Goal: Use online tool/utility: Utilize a website feature to perform a specific function

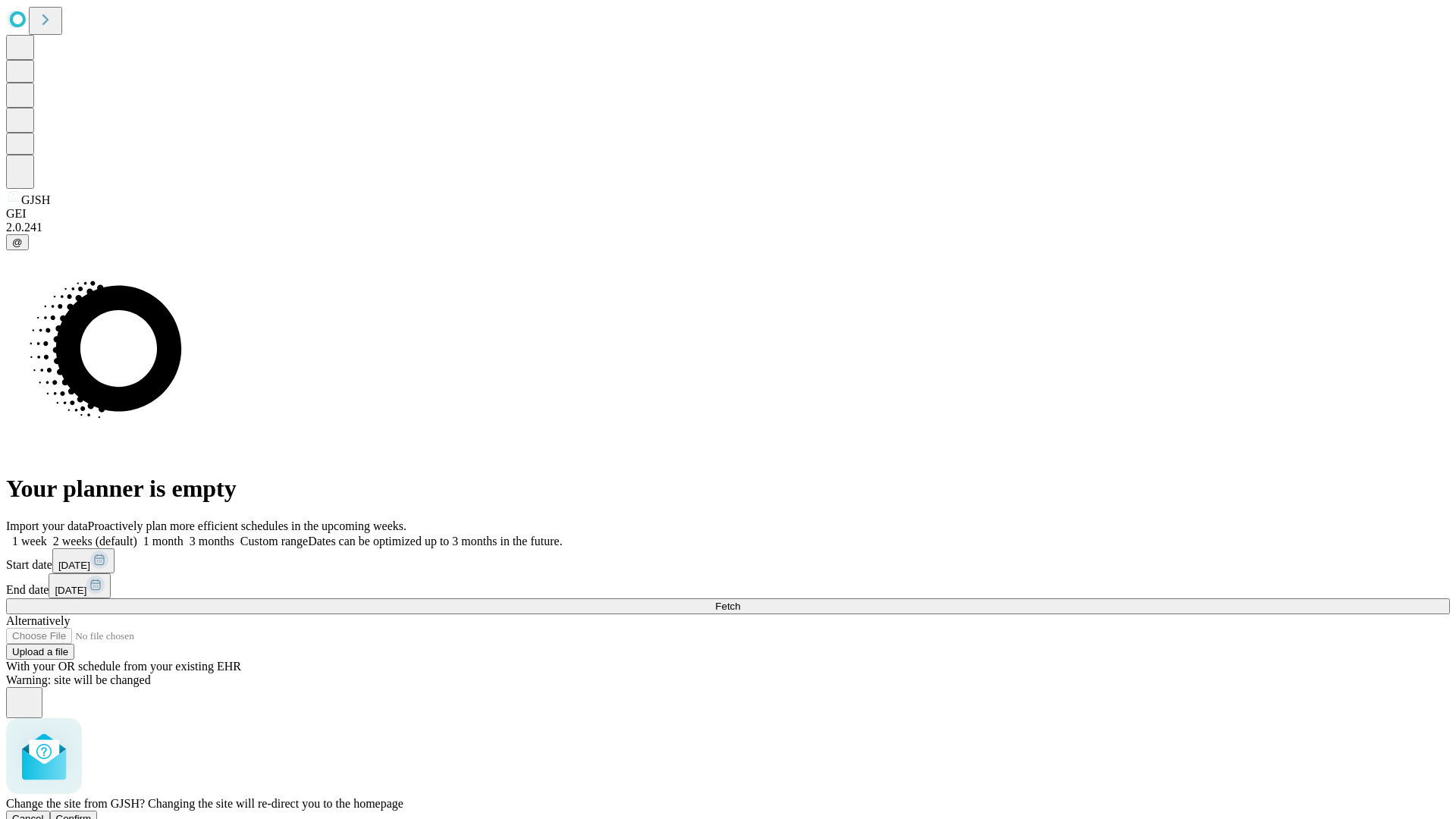
click at [92, 813] on span "Confirm" at bounding box center [74, 818] width 36 height 11
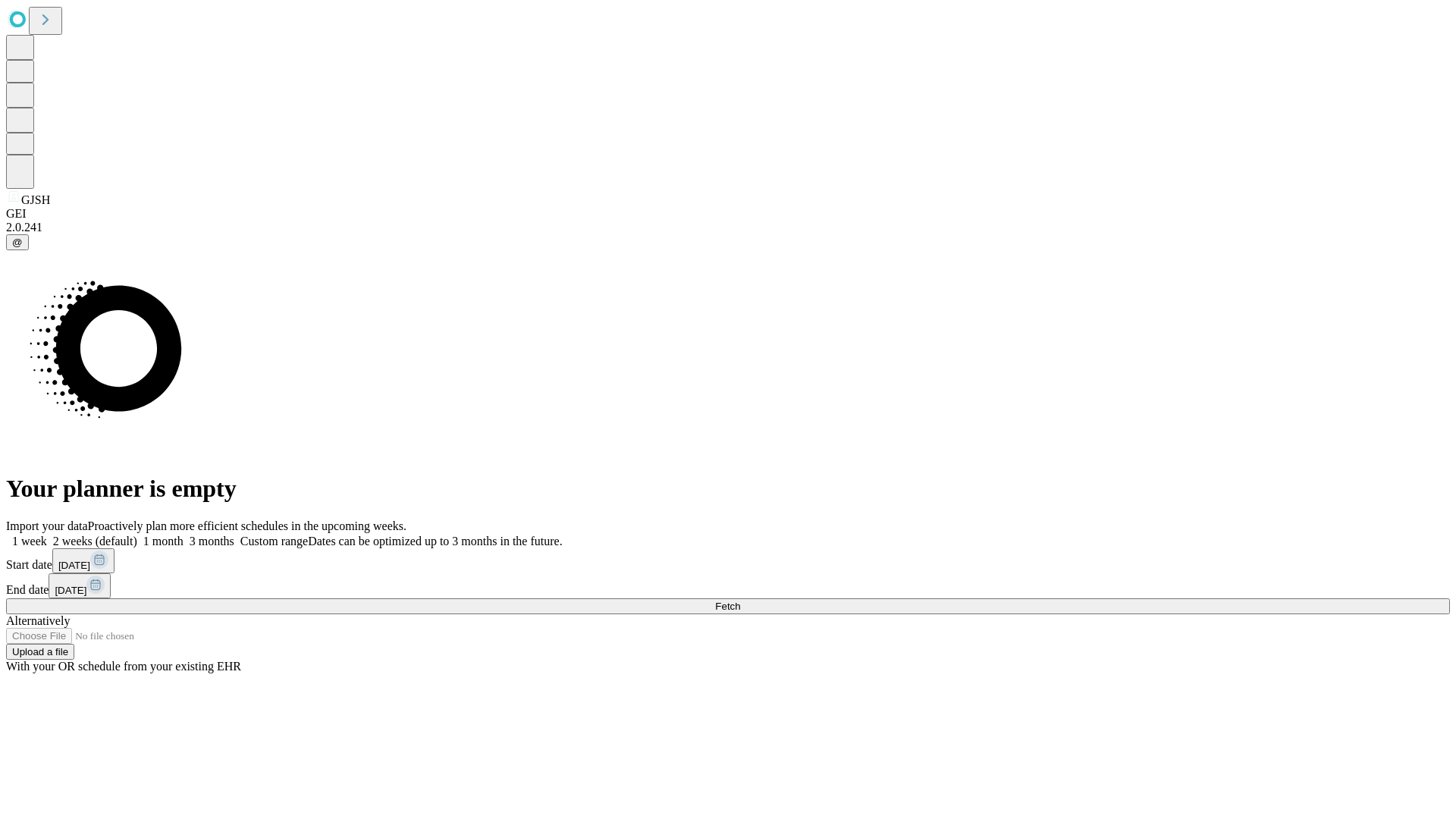
click at [184, 535] on label "1 month" at bounding box center [160, 541] width 46 height 13
click at [740, 600] on span "Fetch" at bounding box center [727, 606] width 25 height 11
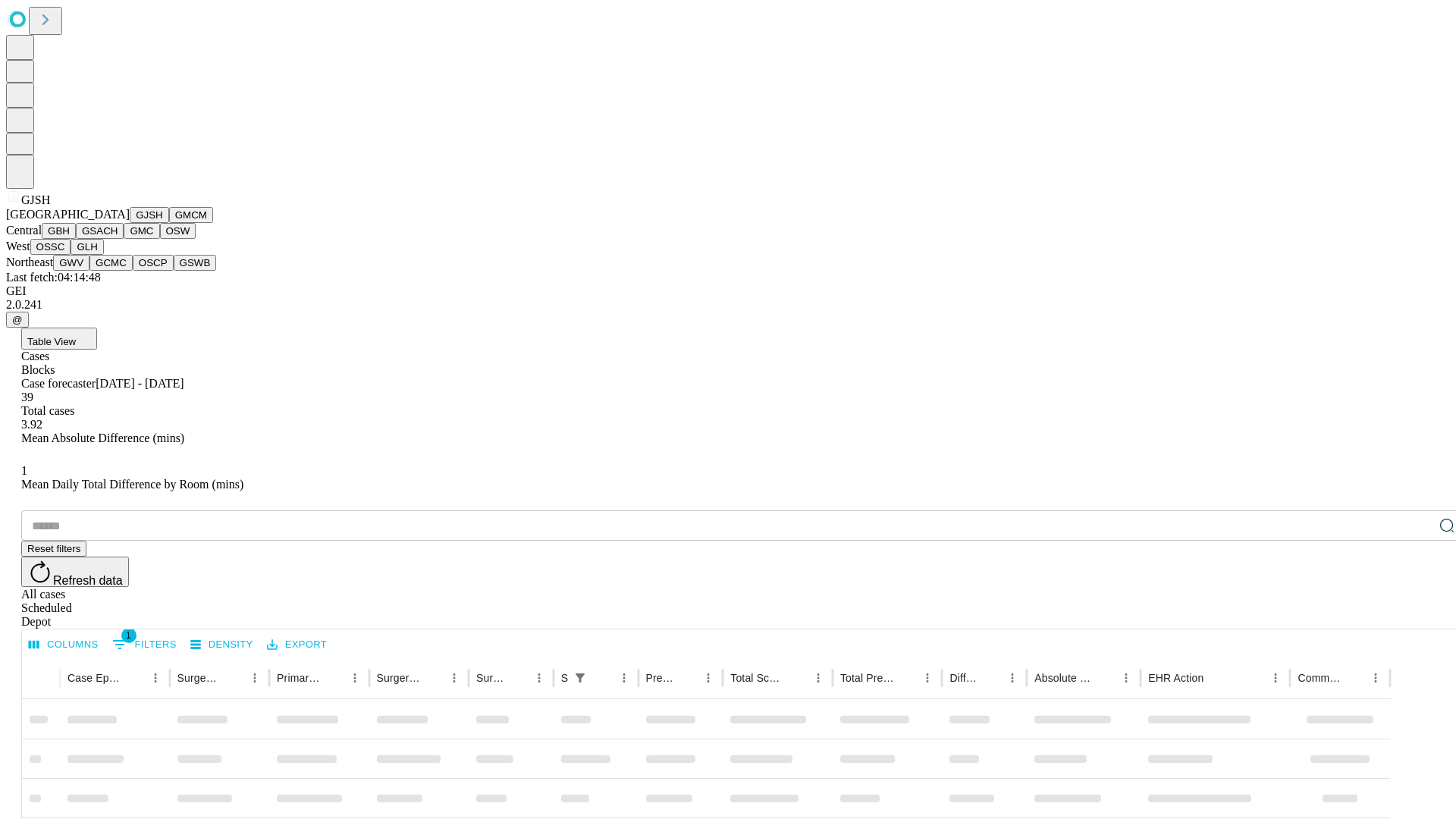
click at [169, 223] on button "GMCM" at bounding box center [191, 214] width 44 height 16
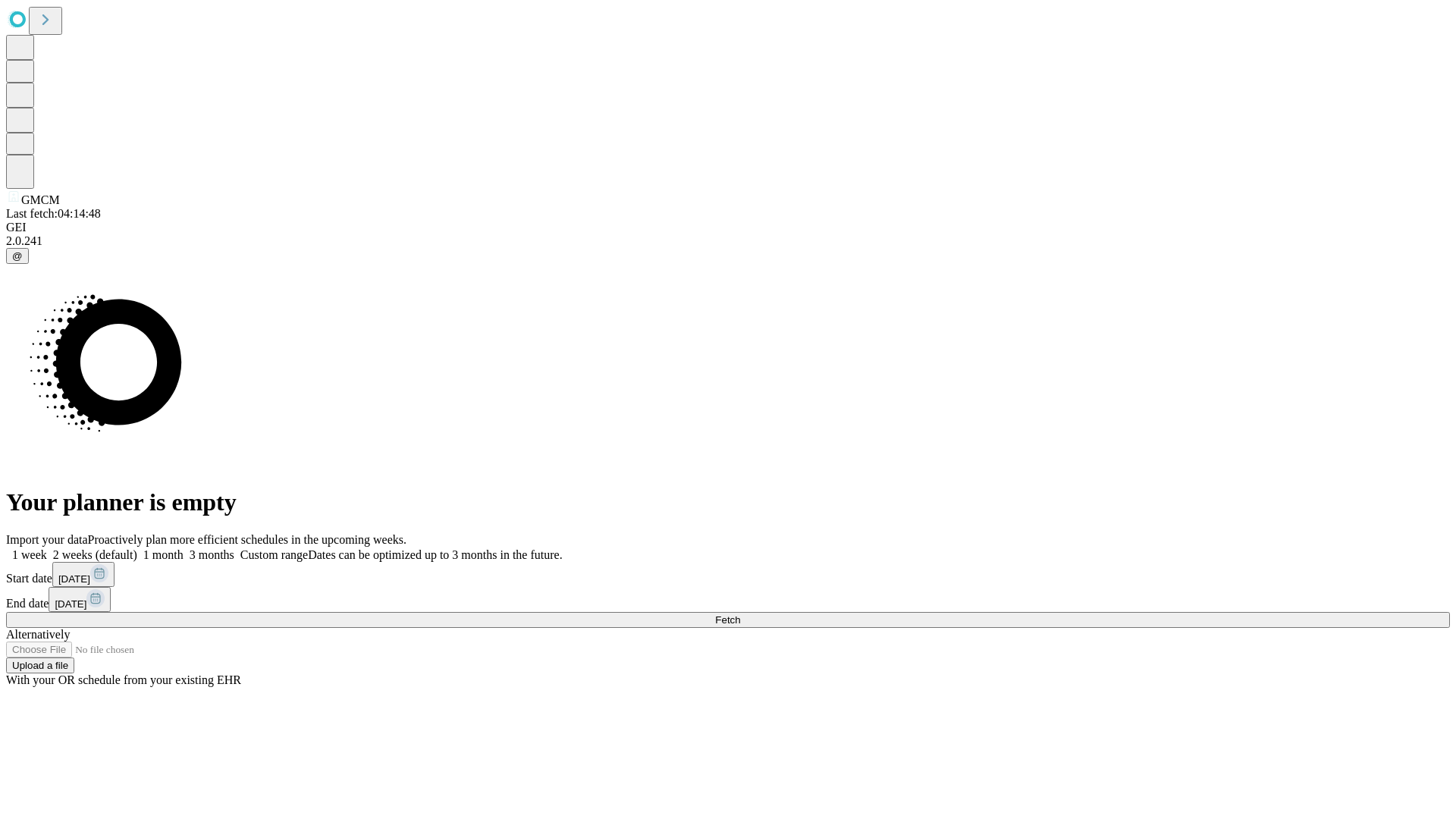
click at [184, 549] on label "1 month" at bounding box center [160, 555] width 46 height 13
click at [740, 614] on span "Fetch" at bounding box center [727, 619] width 25 height 11
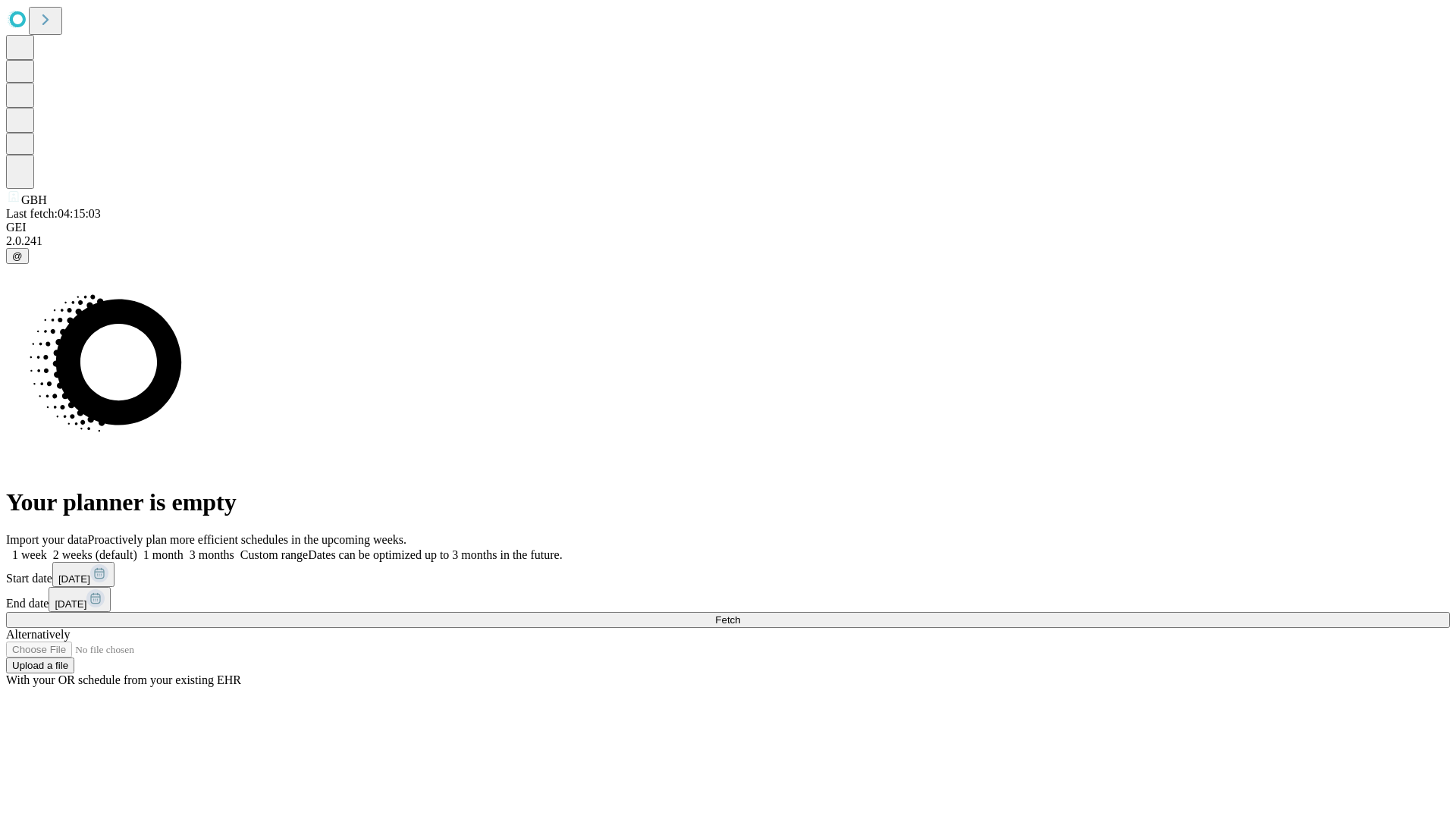
click at [740, 614] on span "Fetch" at bounding box center [727, 619] width 25 height 11
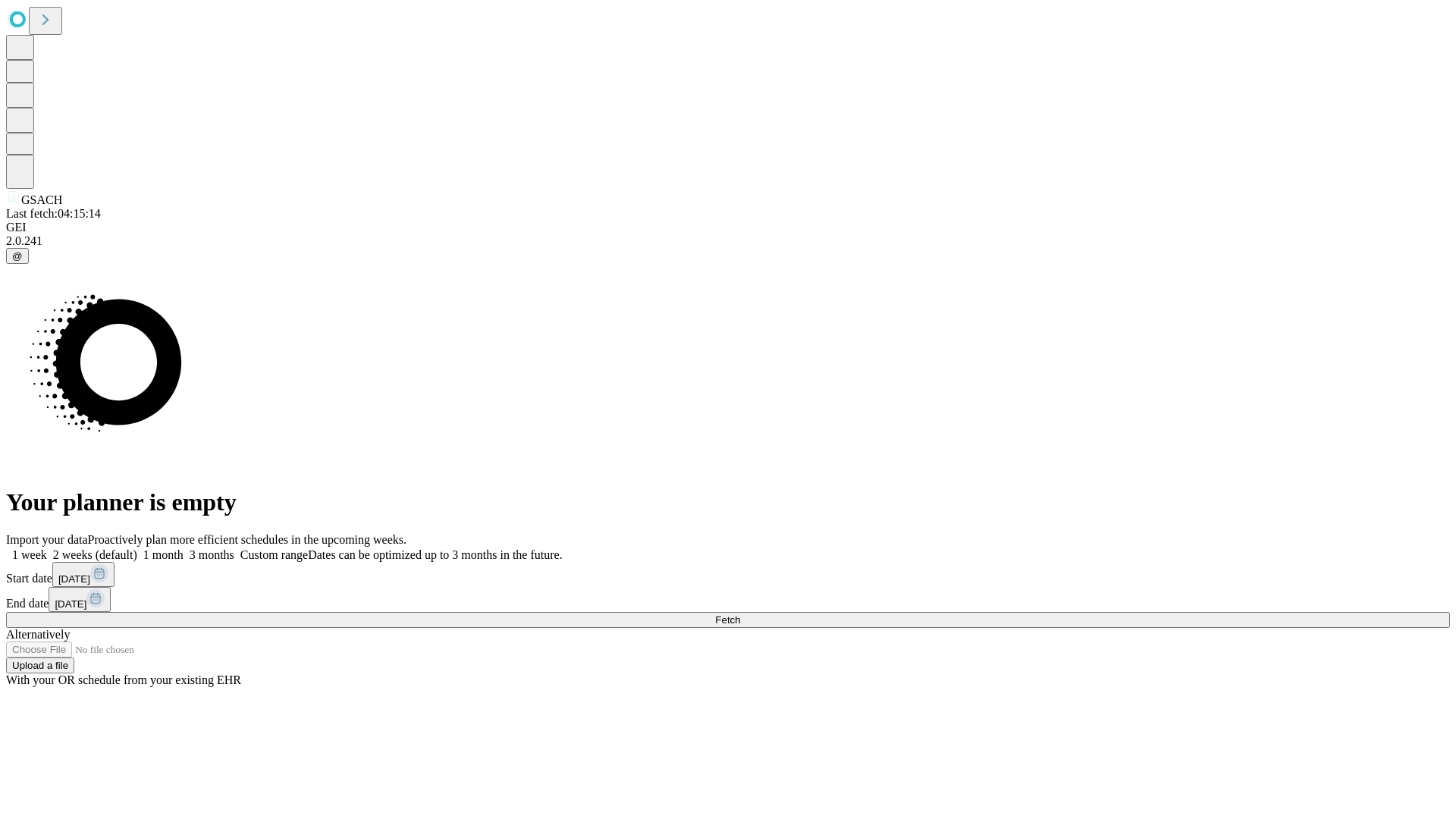
click at [184, 549] on label "1 month" at bounding box center [160, 555] width 46 height 13
click at [740, 614] on span "Fetch" at bounding box center [727, 619] width 25 height 11
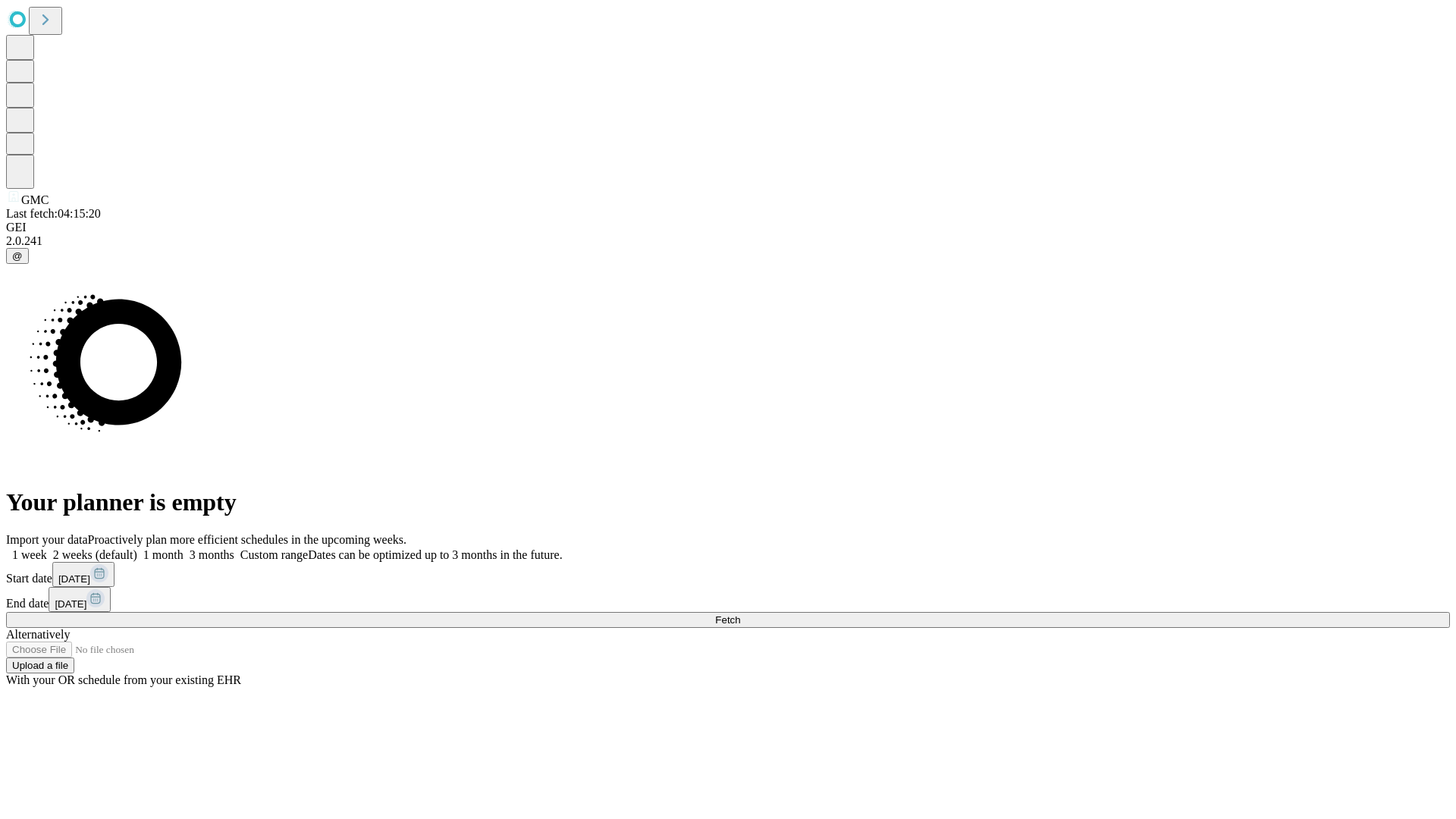
click at [184, 549] on label "1 month" at bounding box center [160, 555] width 46 height 13
click at [740, 614] on span "Fetch" at bounding box center [727, 619] width 25 height 11
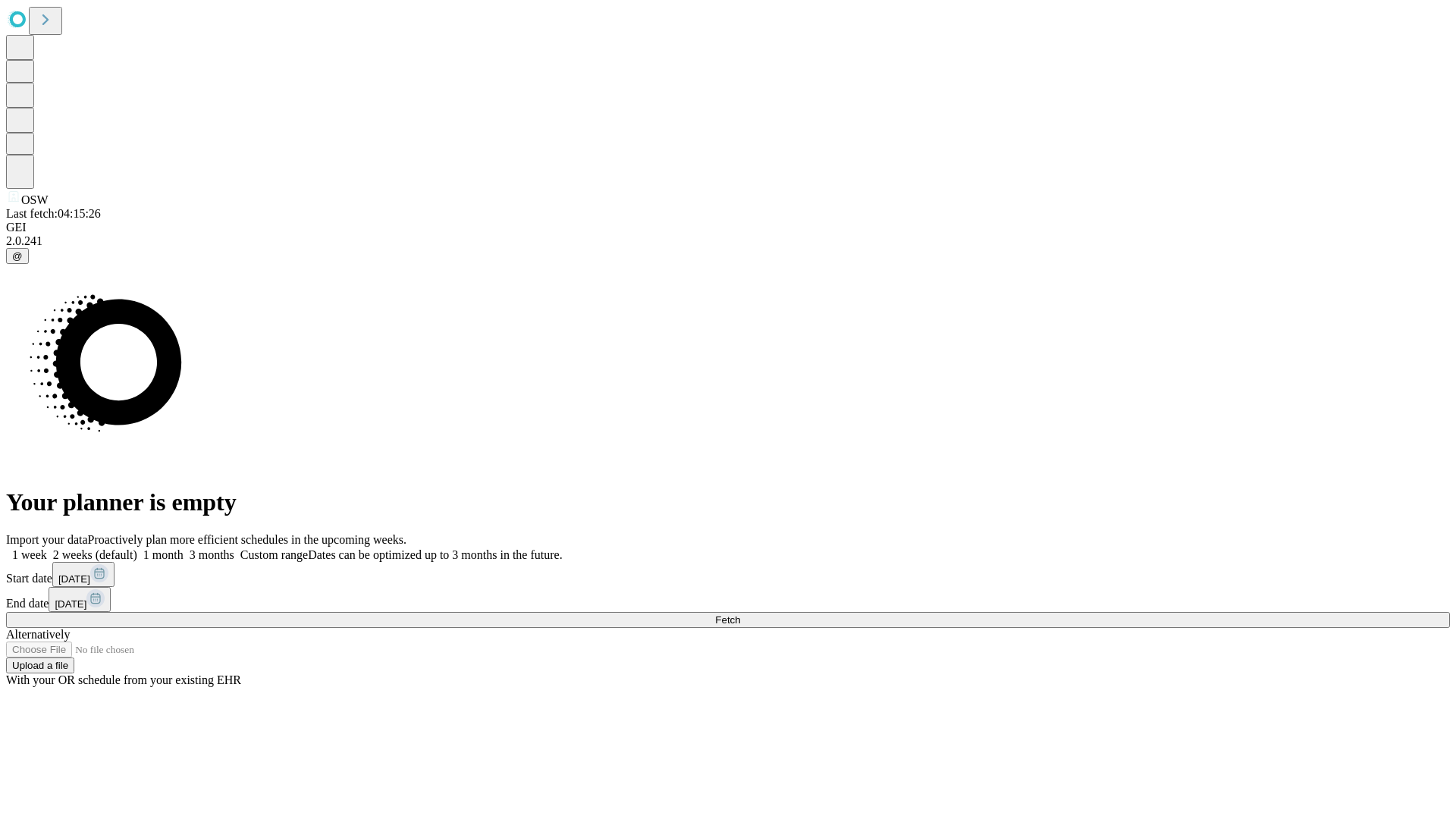
click at [740, 614] on span "Fetch" at bounding box center [727, 619] width 25 height 11
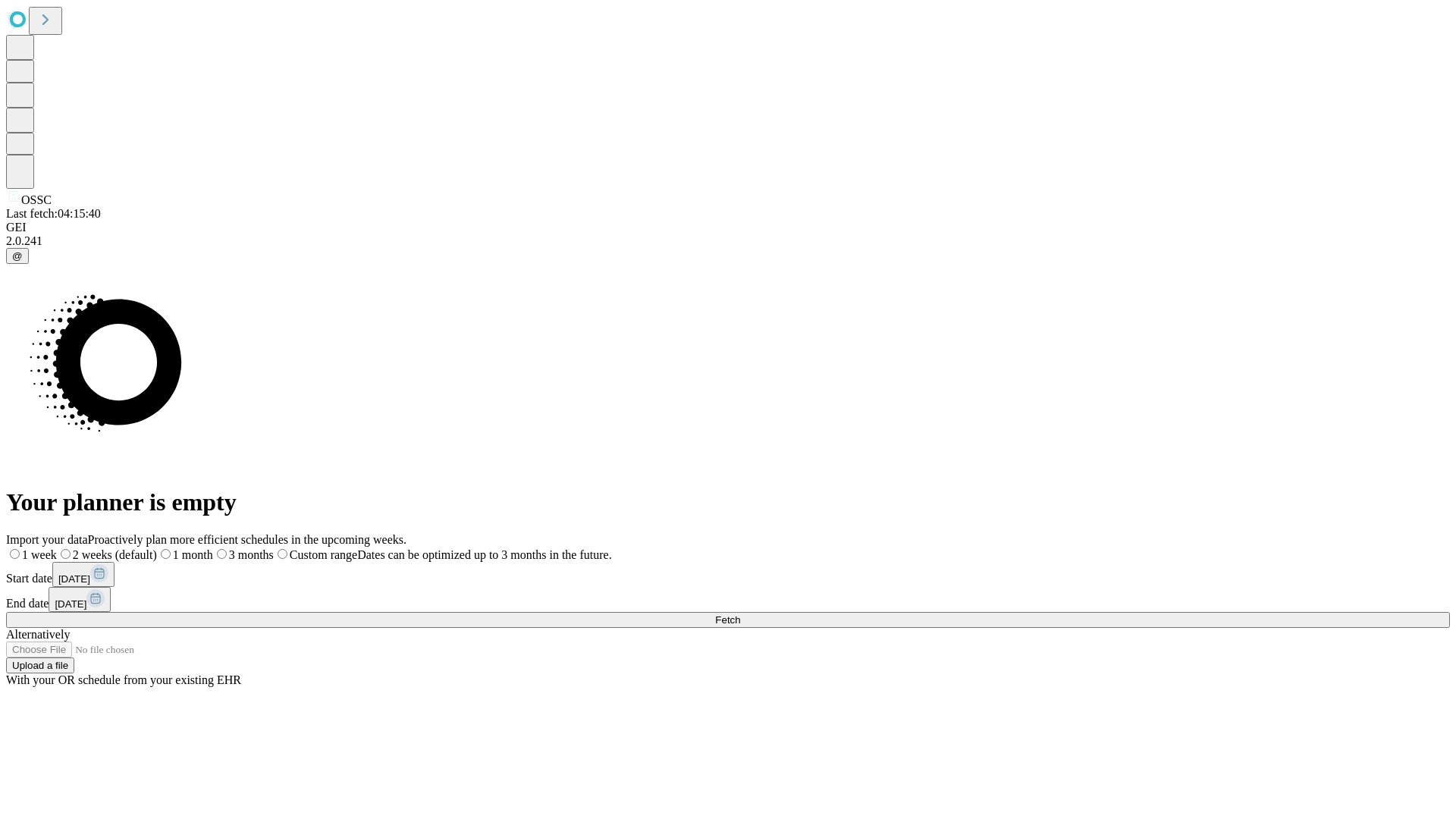
click at [213, 549] on label "1 month" at bounding box center [185, 555] width 56 height 13
click at [740, 614] on span "Fetch" at bounding box center [727, 619] width 25 height 11
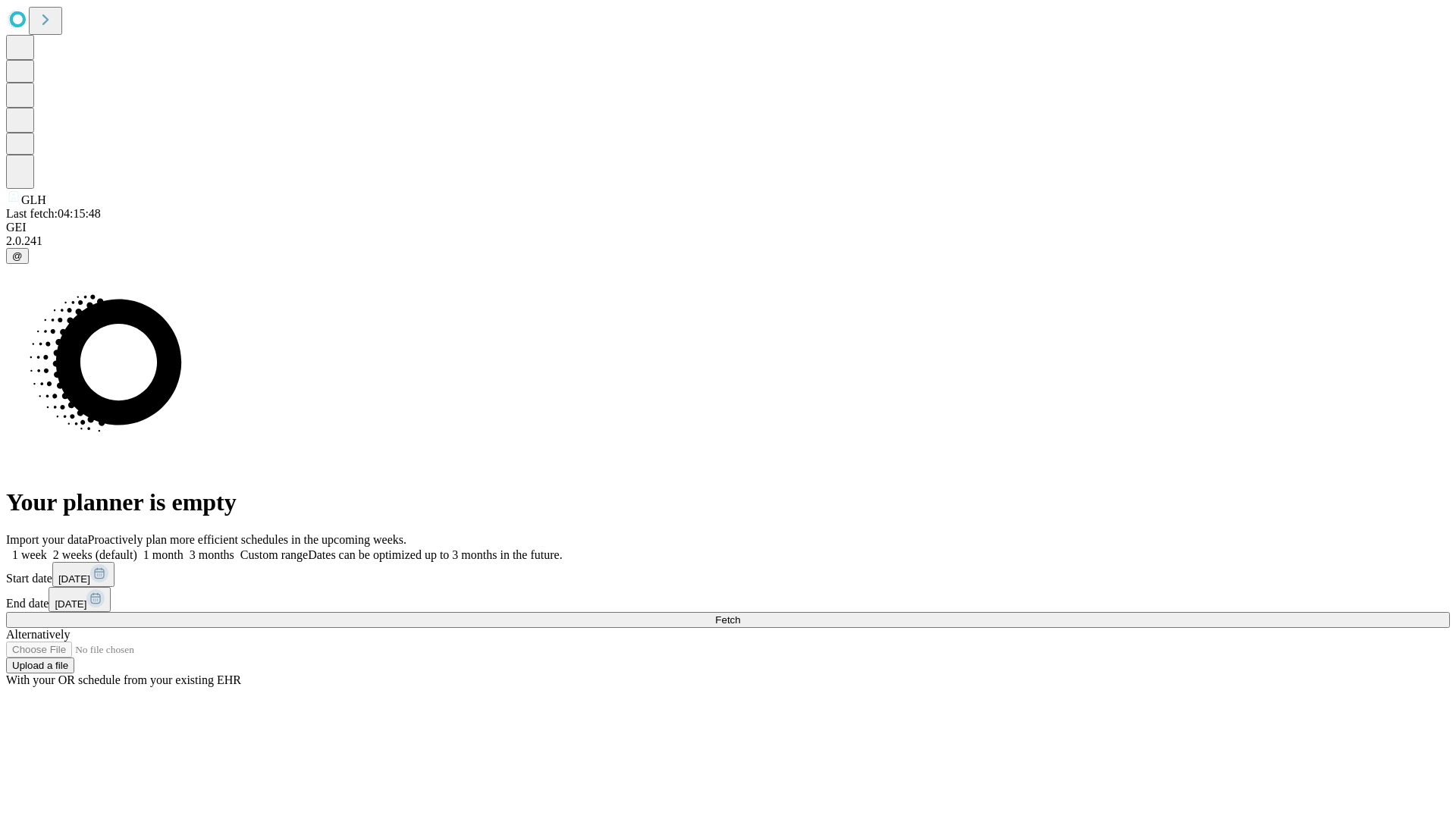
click at [184, 549] on label "1 month" at bounding box center [160, 555] width 46 height 13
click at [740, 614] on span "Fetch" at bounding box center [727, 619] width 25 height 11
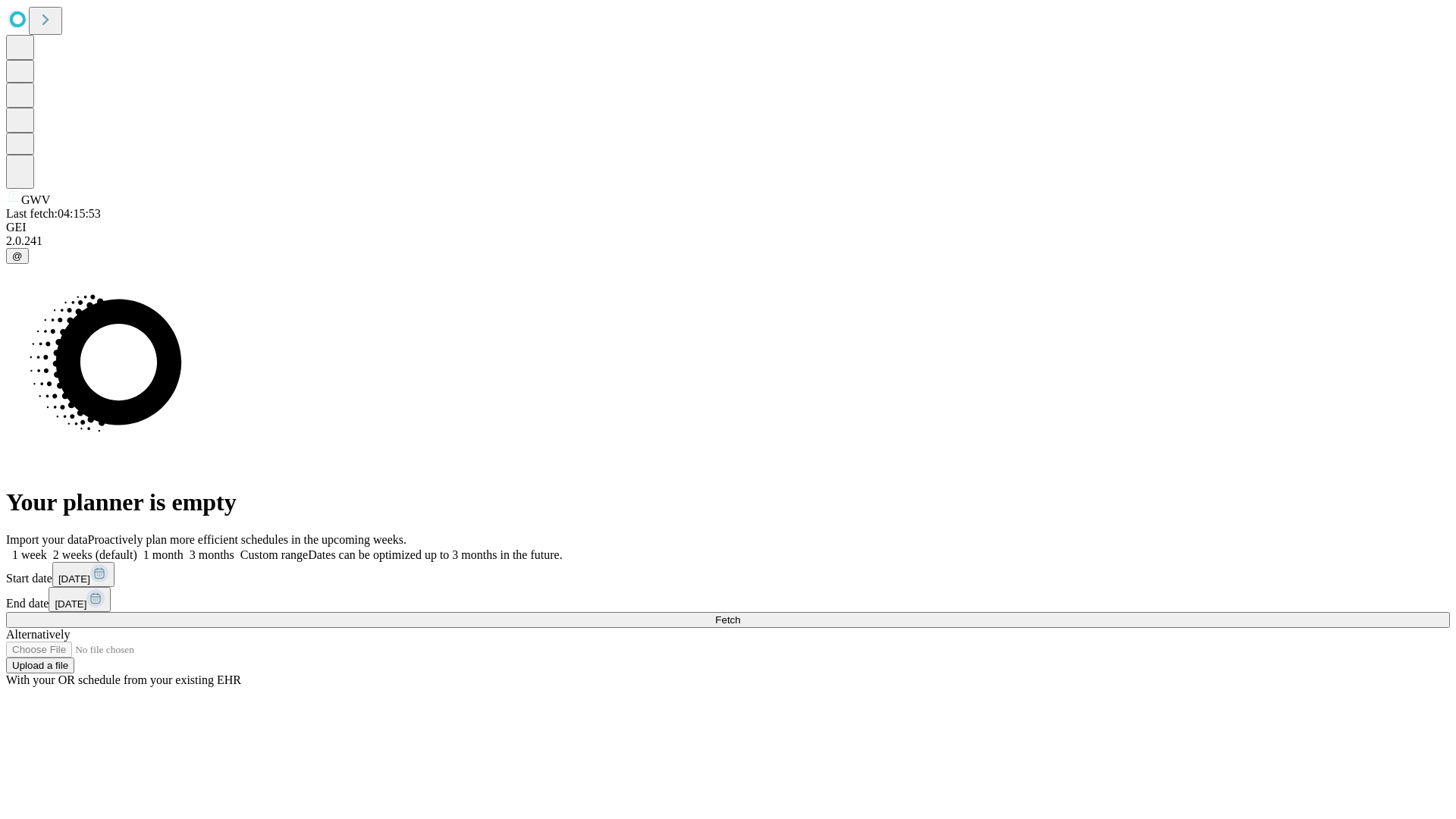
click at [184, 549] on label "1 month" at bounding box center [160, 555] width 46 height 13
click at [740, 614] on span "Fetch" at bounding box center [727, 619] width 25 height 11
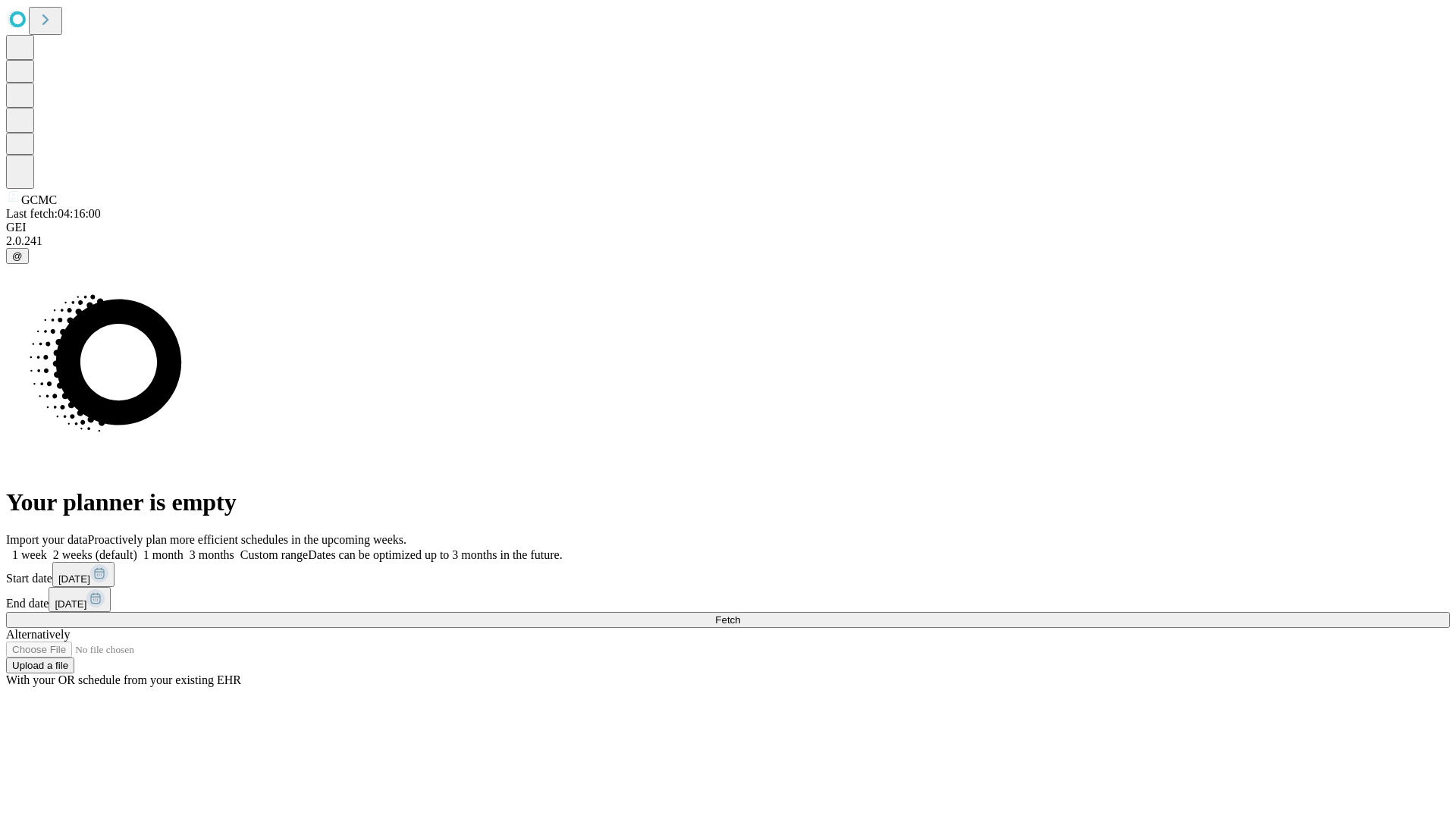
click at [184, 549] on label "1 month" at bounding box center [160, 555] width 46 height 13
click at [740, 614] on span "Fetch" at bounding box center [727, 619] width 25 height 11
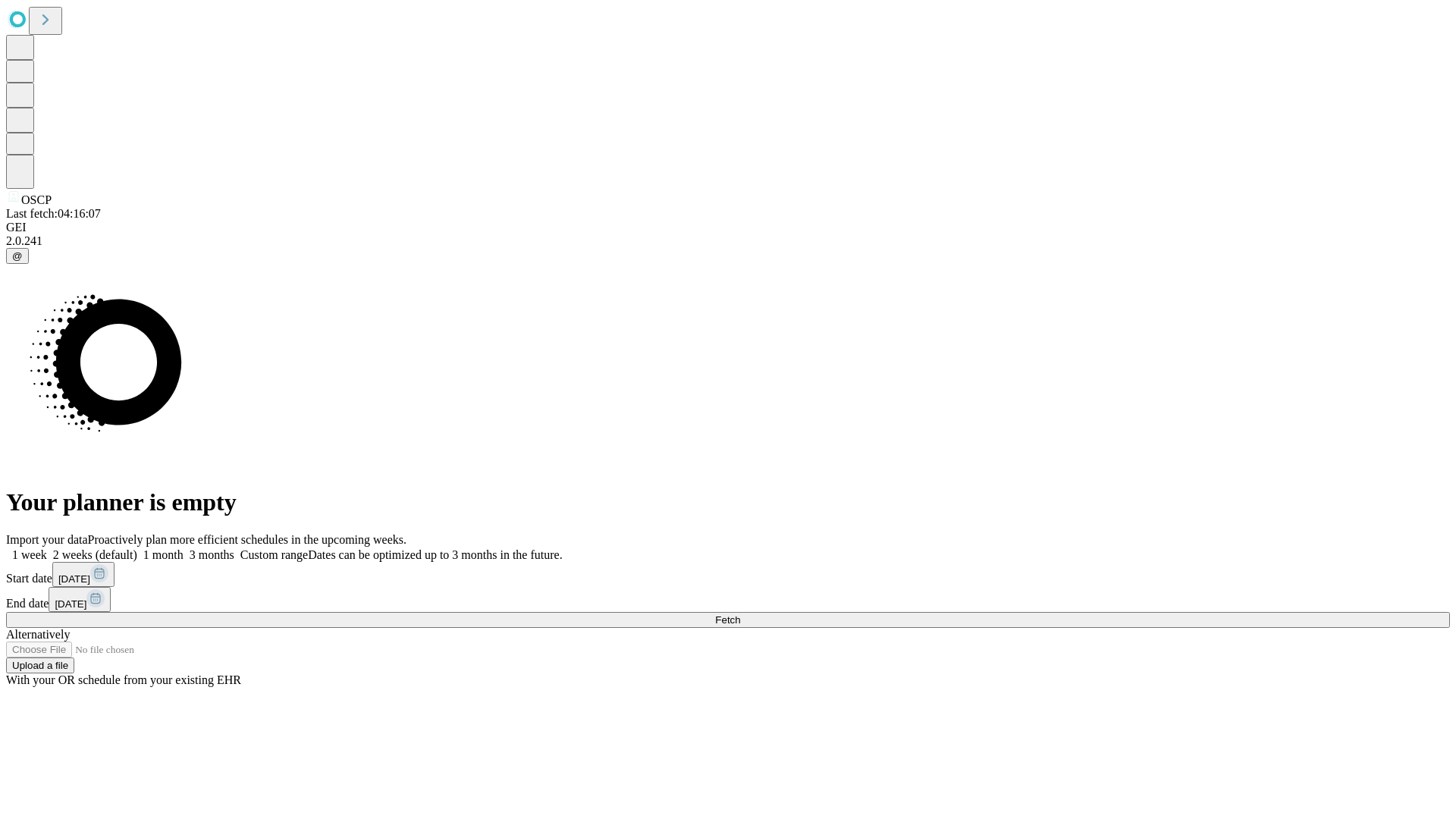
click at [184, 549] on label "1 month" at bounding box center [160, 555] width 46 height 13
click at [740, 614] on span "Fetch" at bounding box center [727, 619] width 25 height 11
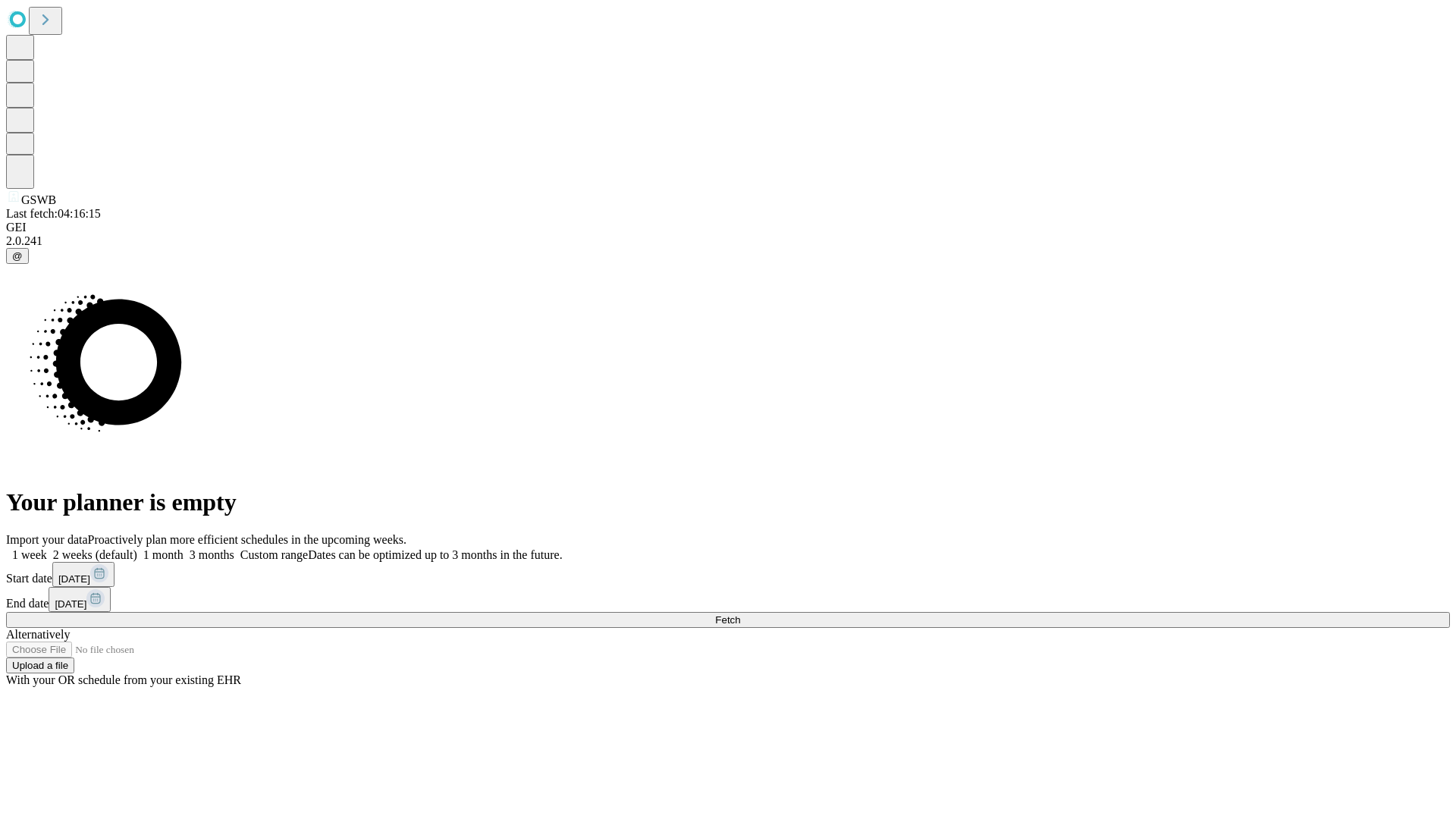
click at [184, 549] on label "1 month" at bounding box center [160, 555] width 46 height 13
click at [740, 614] on span "Fetch" at bounding box center [727, 619] width 25 height 11
